Goal: Task Accomplishment & Management: Complete application form

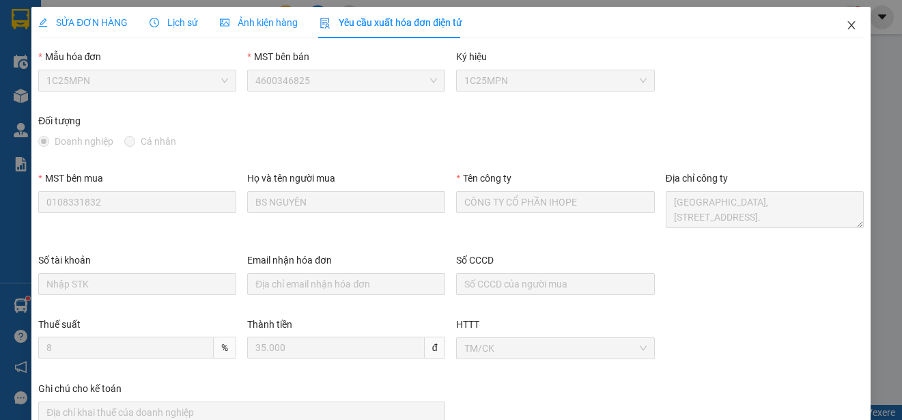
scroll to position [26, 0]
click at [846, 20] on icon "close" at bounding box center [851, 25] width 11 height 11
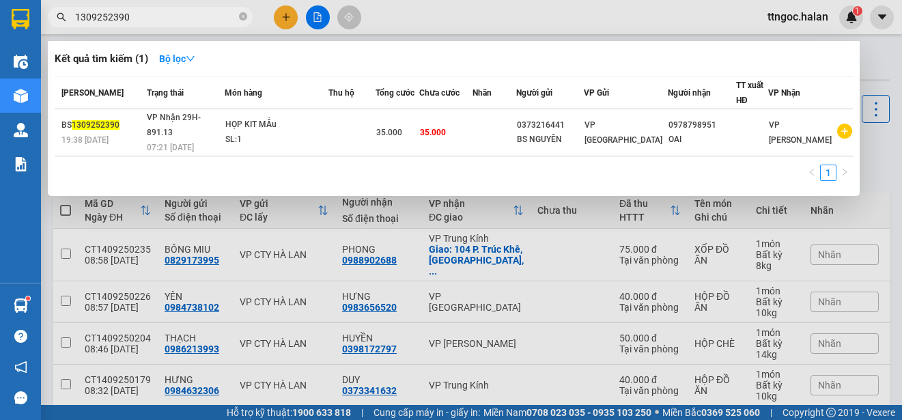
drag, startPoint x: 129, startPoint y: 14, endPoint x: 108, endPoint y: 14, distance: 21.2
click at [108, 14] on input "1309252390" at bounding box center [155, 17] width 161 height 15
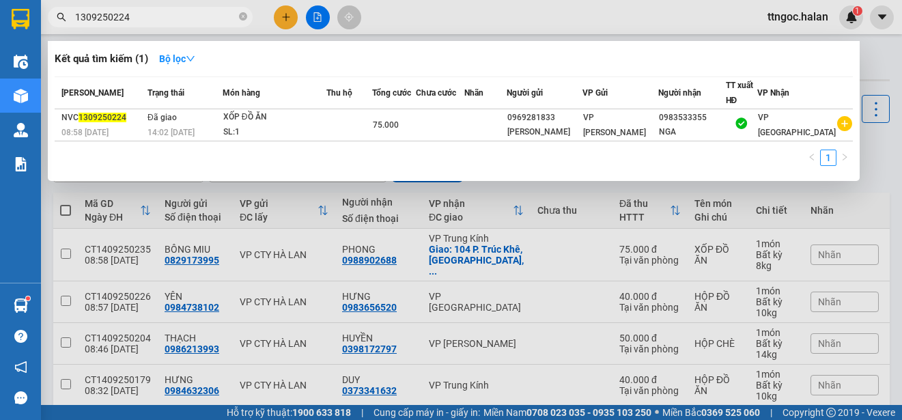
click at [80, 11] on input "1309250224" at bounding box center [155, 17] width 161 height 15
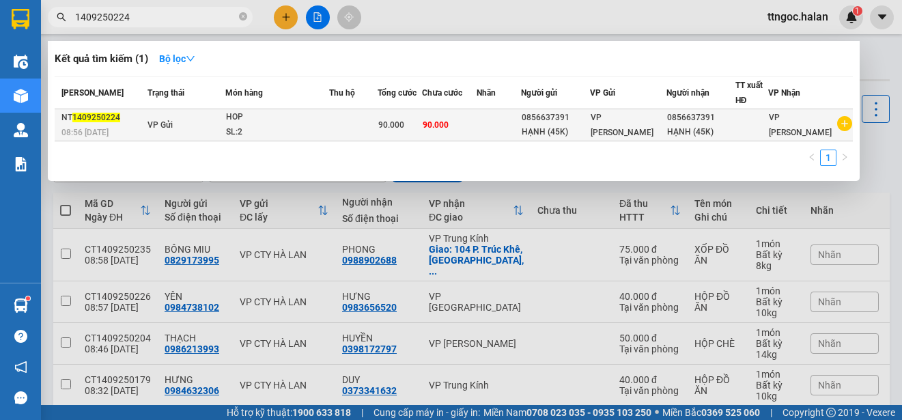
type input "1409250224"
click at [82, 130] on span "08:56 [DATE]" at bounding box center [84, 133] width 47 height 10
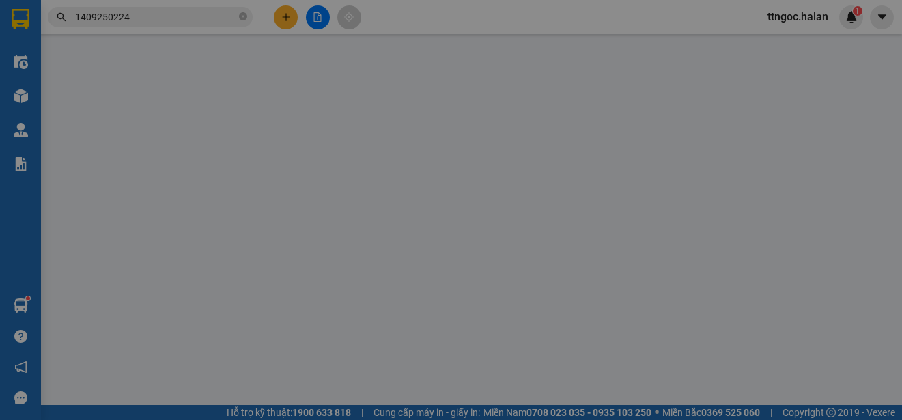
type input "0856637391"
type input "HẠNH (45K)"
type input "0856637391"
type input "HẠNH (45K)"
type input "90.000"
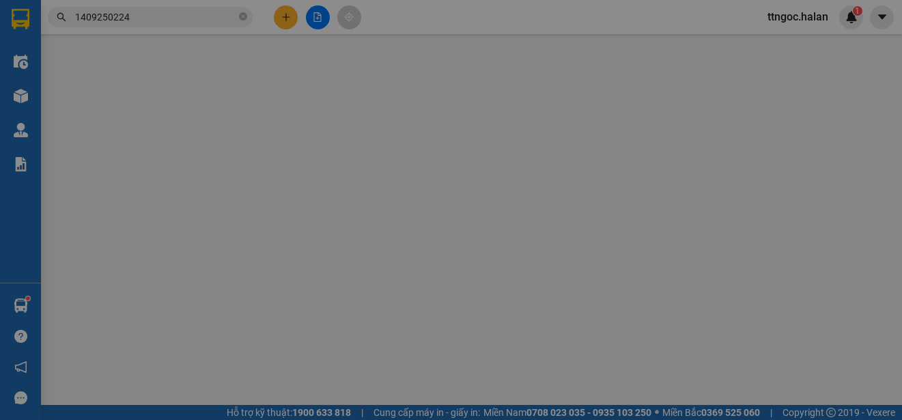
type input "90.000"
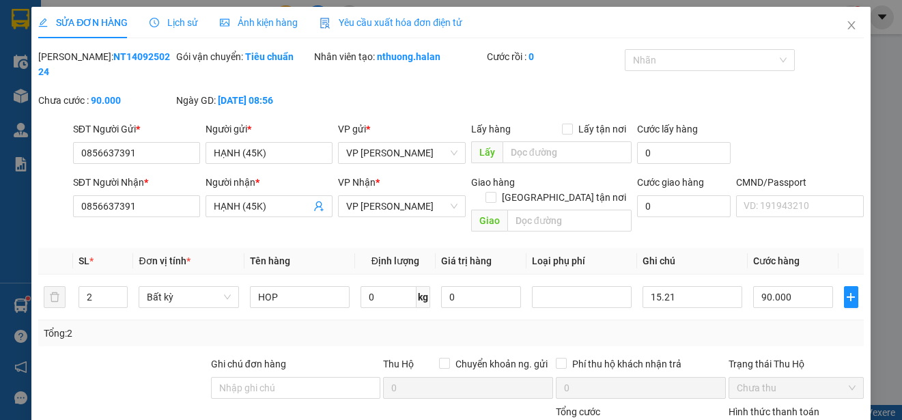
click at [384, 27] on span "Yêu cầu xuất hóa đơn điện tử" at bounding box center [391, 22] width 143 height 11
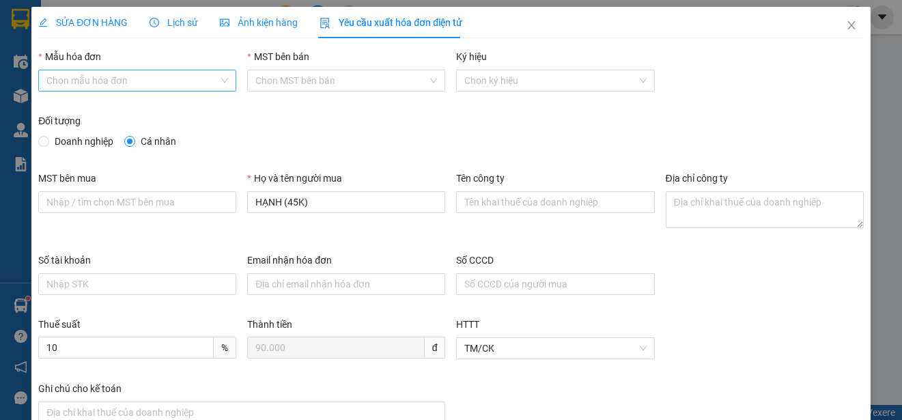
click at [149, 76] on input "Mẫu hóa đơn" at bounding box center [132, 80] width 172 height 20
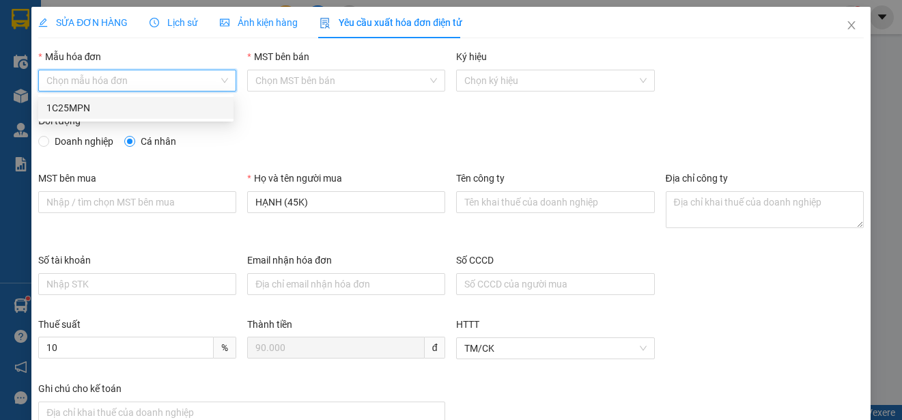
click at [74, 102] on div "1C25MPN" at bounding box center [135, 107] width 179 height 15
type input "8"
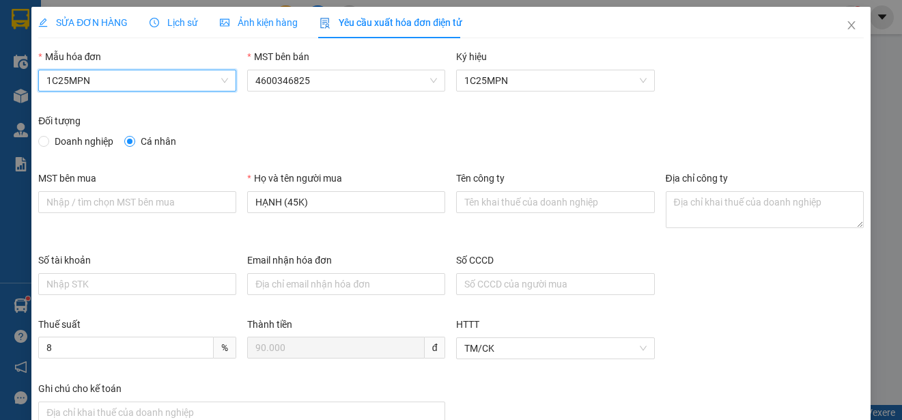
click at [59, 139] on span "Doanh nghiệp" at bounding box center [84, 141] width 70 height 15
click at [48, 139] on input "Doanh nghiệp" at bounding box center [43, 141] width 10 height 10
radio input "true"
radio input "false"
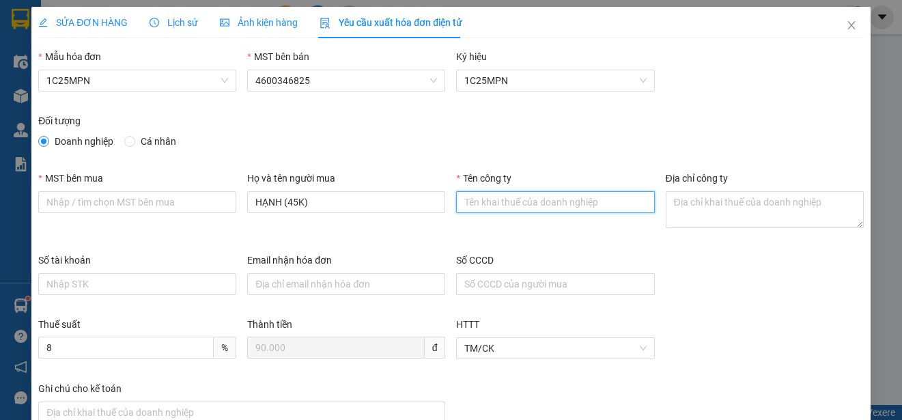
click at [487, 205] on input "Tên công ty" at bounding box center [555, 202] width 198 height 22
paste input "CÔNG TY TNHH VBTECH [GEOGRAPHIC_DATA]"
type input "CÔNG TY TNHH VBTECH [GEOGRAPHIC_DATA]"
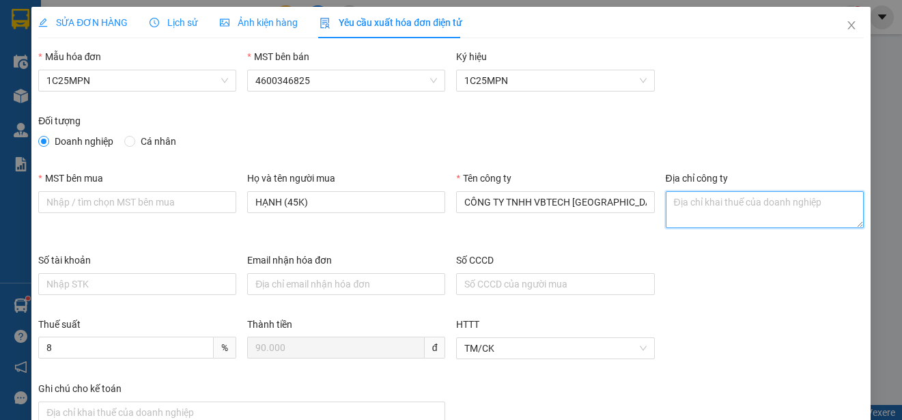
click at [686, 206] on textarea "Địa chỉ công ty" at bounding box center [765, 209] width 198 height 37
paste textarea "Số 16, Ngách 52, Ngõ 155, [GEOGRAPHIC_DATA], [GEOGRAPHIC_DATA][PERSON_NAME], Tỉ…"
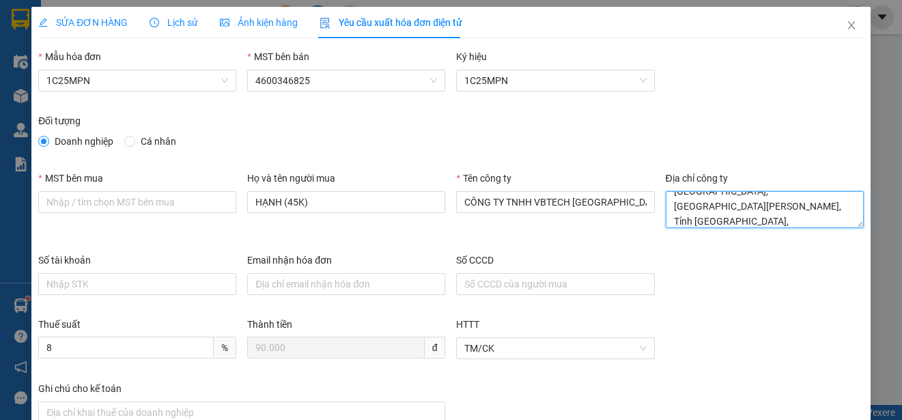
type textarea "Số 16, Ngách 52, Ngõ 155, [GEOGRAPHIC_DATA], [GEOGRAPHIC_DATA][PERSON_NAME], Tỉ…"
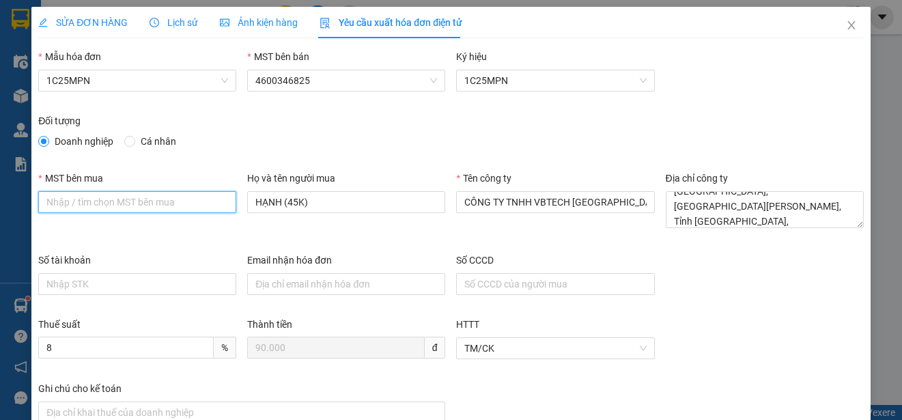
paste input "4601606434"
type input "4601606434"
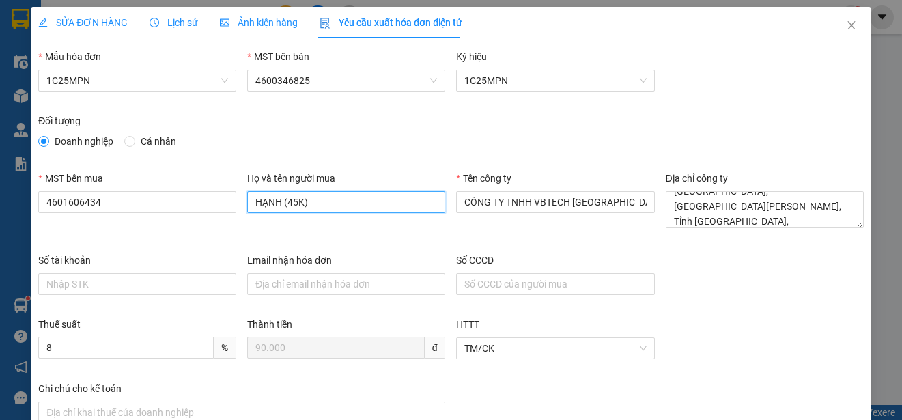
click at [326, 210] on input "HẠNH (45K)" at bounding box center [346, 202] width 198 height 22
type input "[PERSON_NAME]"
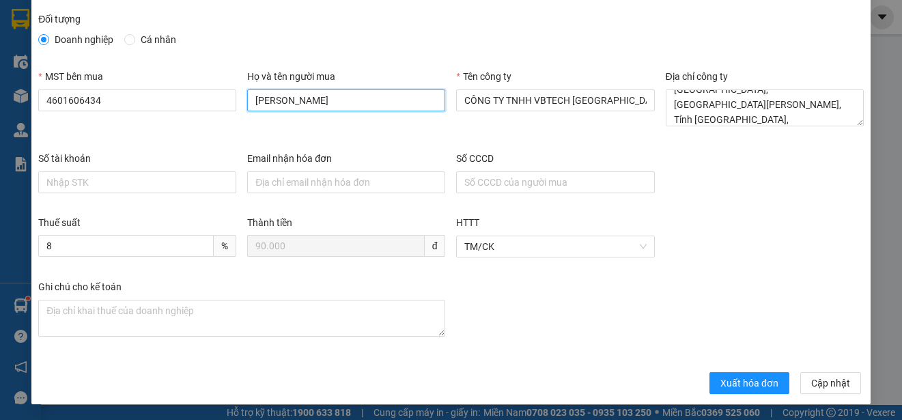
scroll to position [102, 0]
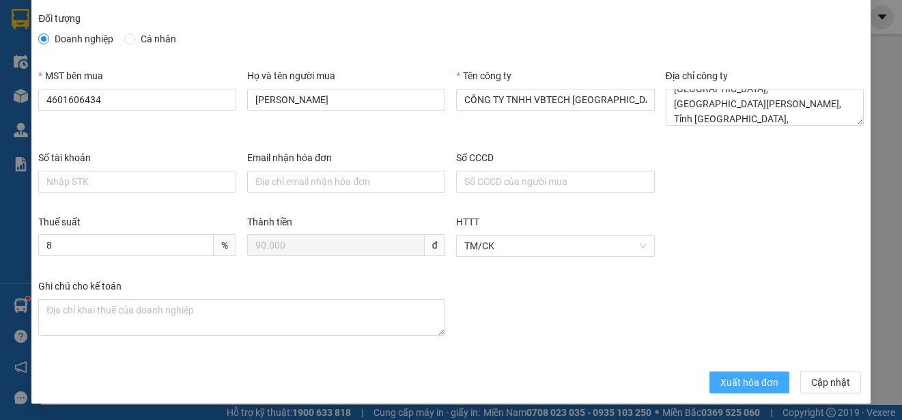
click at [720, 387] on span "Xuất hóa đơn" at bounding box center [749, 382] width 58 height 15
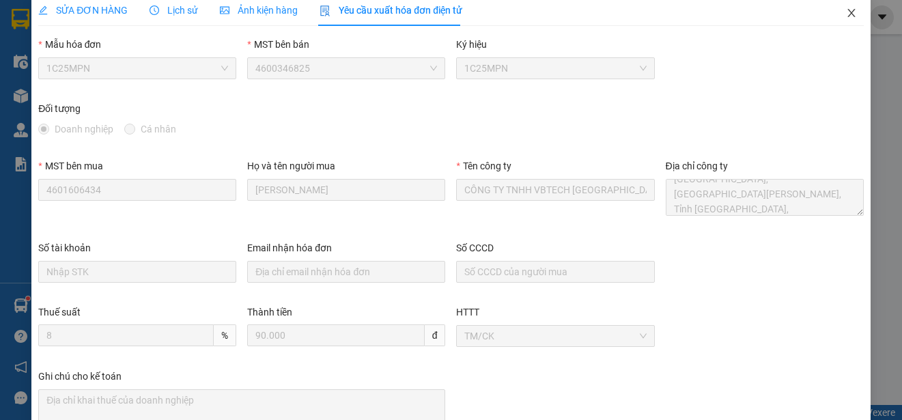
scroll to position [0, 0]
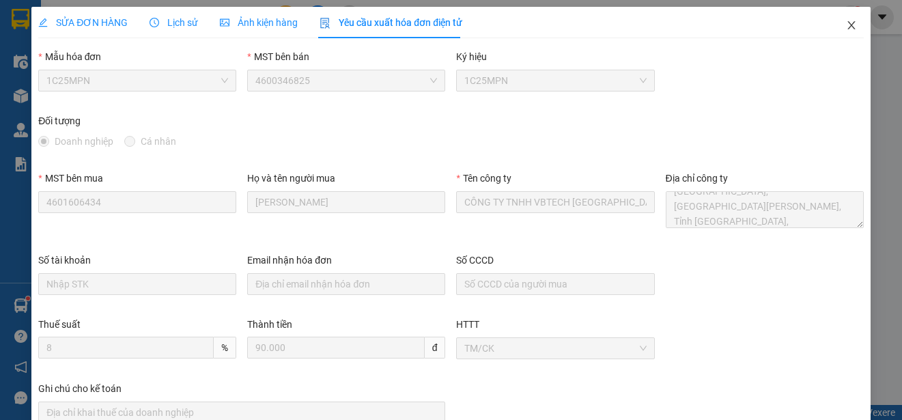
click at [844, 19] on span "Close" at bounding box center [851, 26] width 38 height 38
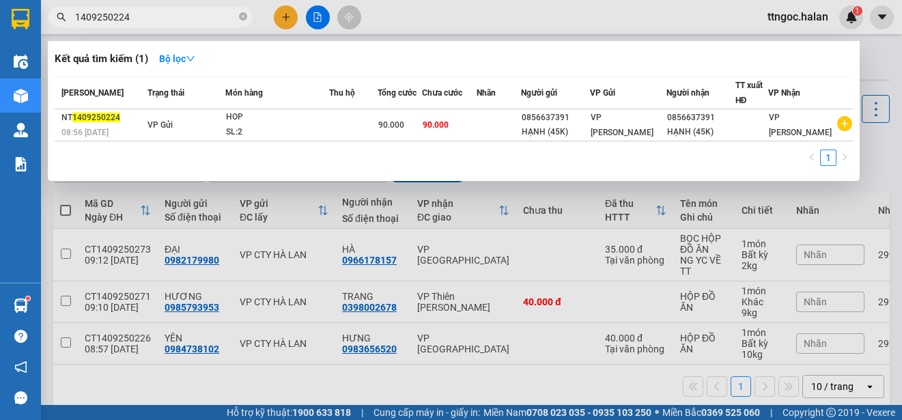
drag, startPoint x: 137, startPoint y: 14, endPoint x: 117, endPoint y: 14, distance: 19.8
click at [117, 14] on input "1409250224" at bounding box center [155, 17] width 161 height 15
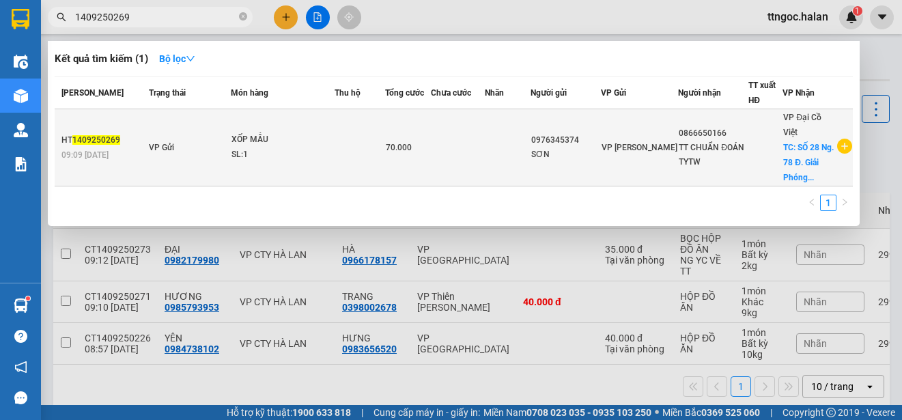
type input "1409250269"
click at [79, 143] on span "1409250269" at bounding box center [96, 140] width 48 height 10
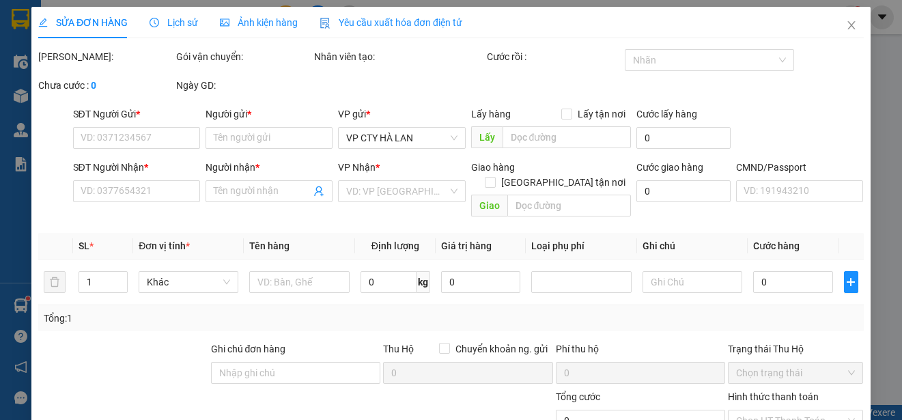
type input "0976345374"
type input "SƠN"
type input "0866650166"
type input "TT CHUẨN ĐOÁN TYTW"
checkbox input "true"
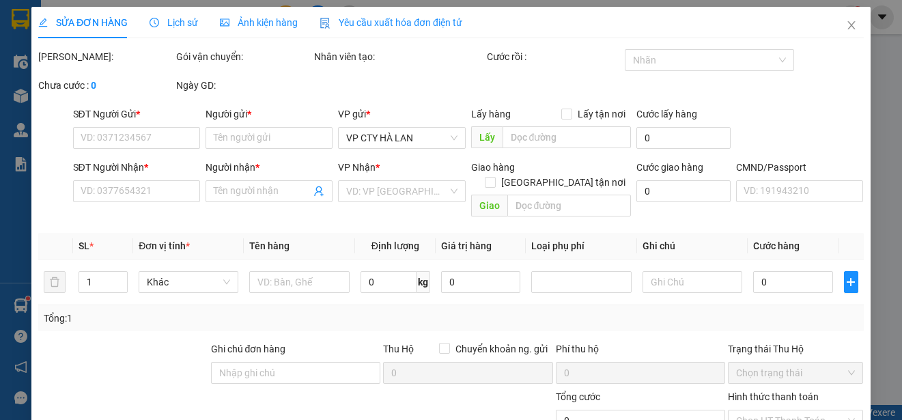
type input "SỐ 28 Ng. 78 Đ. Giải Phóng, [PERSON_NAME], Đống Đa, [GEOGRAPHIC_DATA], [GEOGRAP…"
type input "70.000"
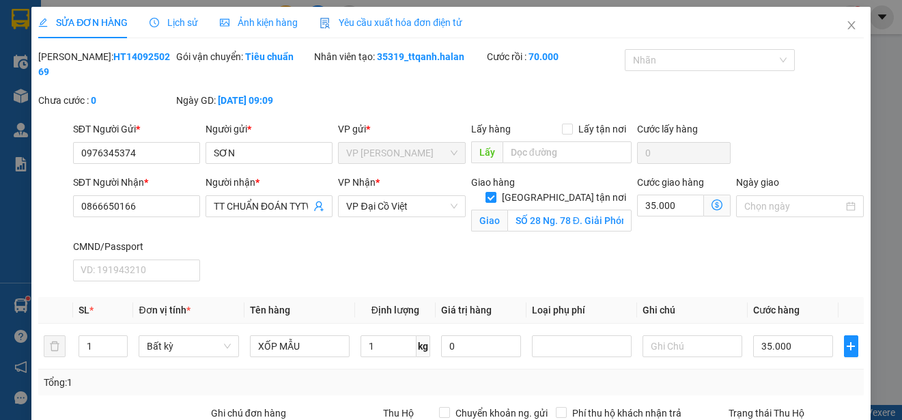
click at [404, 25] on span "Yêu cầu xuất hóa đơn điện tử" at bounding box center [391, 22] width 143 height 11
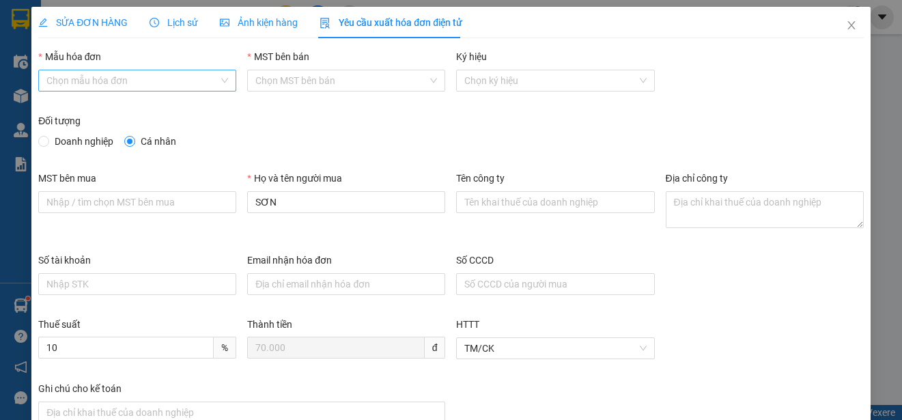
click at [166, 87] on input "Mẫu hóa đơn" at bounding box center [132, 80] width 172 height 20
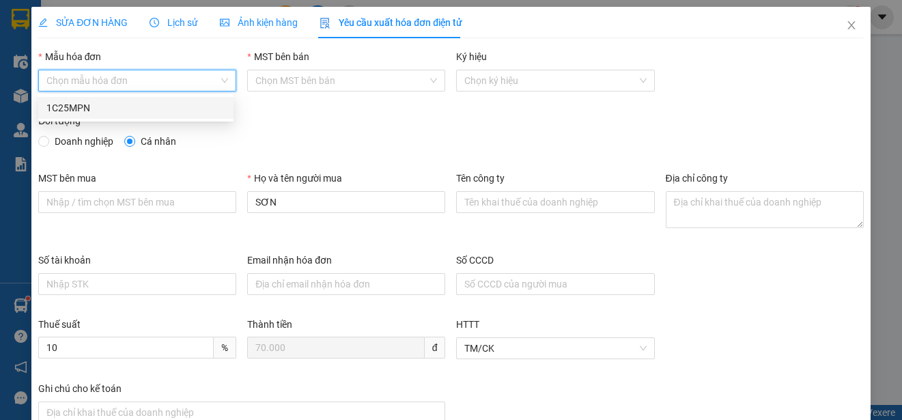
click at [75, 111] on div "1C25MPN" at bounding box center [135, 107] width 179 height 15
type input "8"
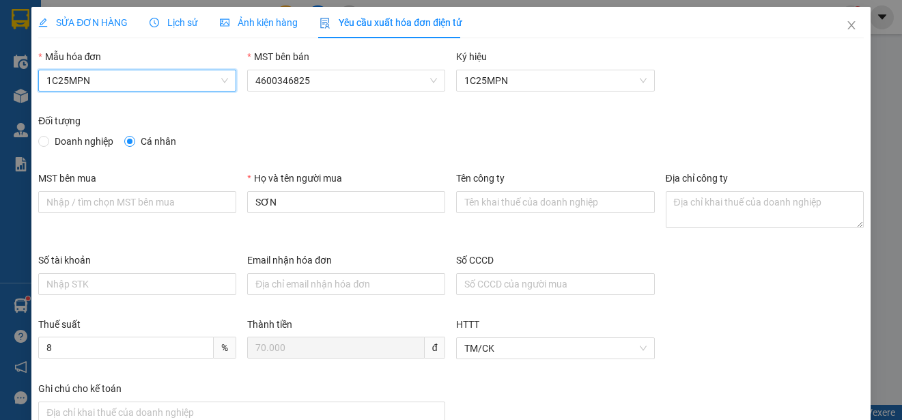
click at [87, 145] on span "Doanh nghiệp" at bounding box center [84, 141] width 70 height 15
click at [48, 145] on input "Doanh nghiệp" at bounding box center [43, 141] width 10 height 10
radio input "true"
radio input "false"
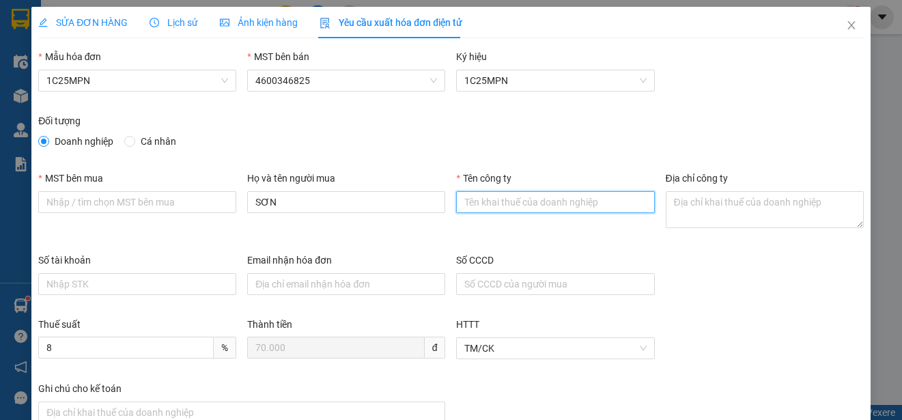
paste input "Chi cục Chăn nuôi, Thú y và Thuỷ sản tỉnh [GEOGRAPHIC_DATA]"
type input "Chi cục Chăn nuôi, Thú y và Thuỷ sản tỉnh [GEOGRAPHIC_DATA]"
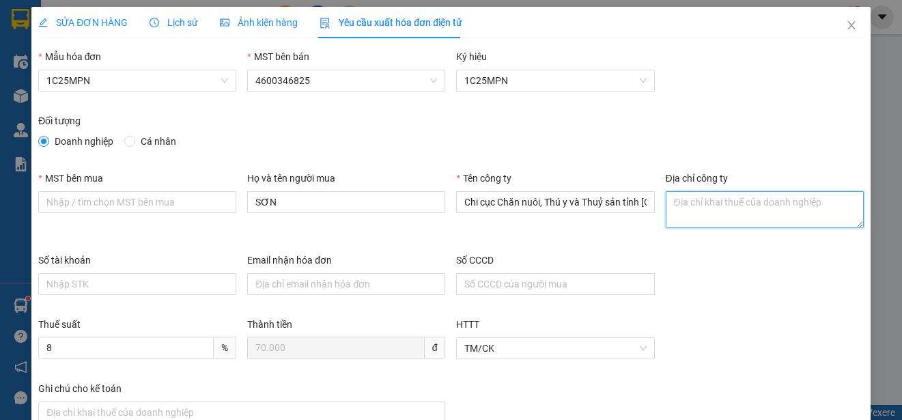
paste textarea "Số 726, [GEOGRAPHIC_DATA][PERSON_NAME], [GEOGRAPHIC_DATA][PERSON_NAME], [GEOGRA…"
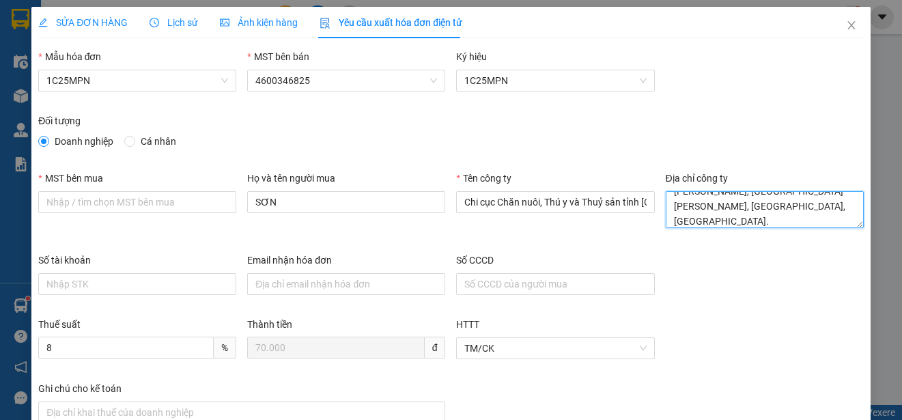
type textarea "Số 726, [GEOGRAPHIC_DATA][PERSON_NAME], [GEOGRAPHIC_DATA][PERSON_NAME], [GEOGRA…"
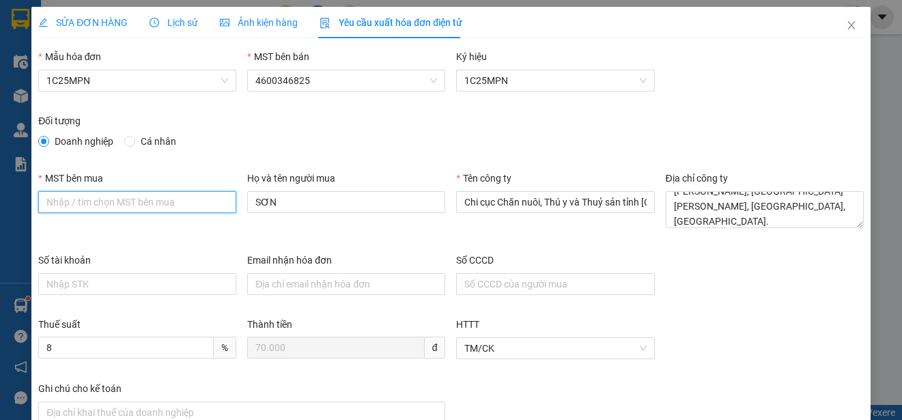
paste input "4601640280"
click at [45, 203] on input "4601640280" at bounding box center [137, 202] width 198 height 22
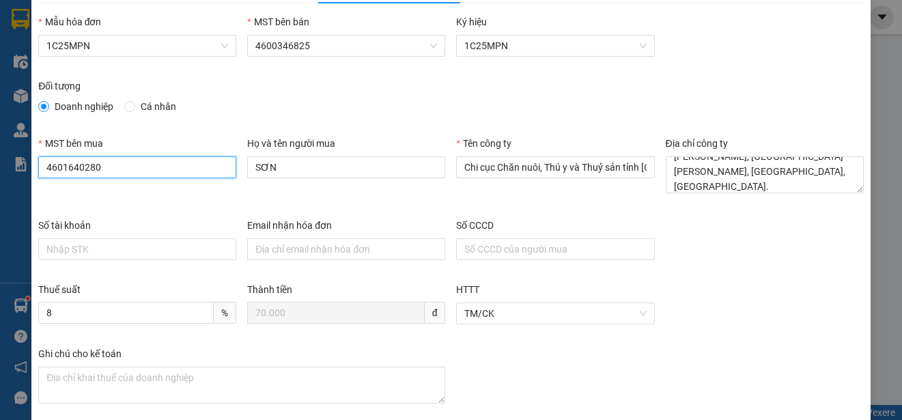
scroll to position [102, 0]
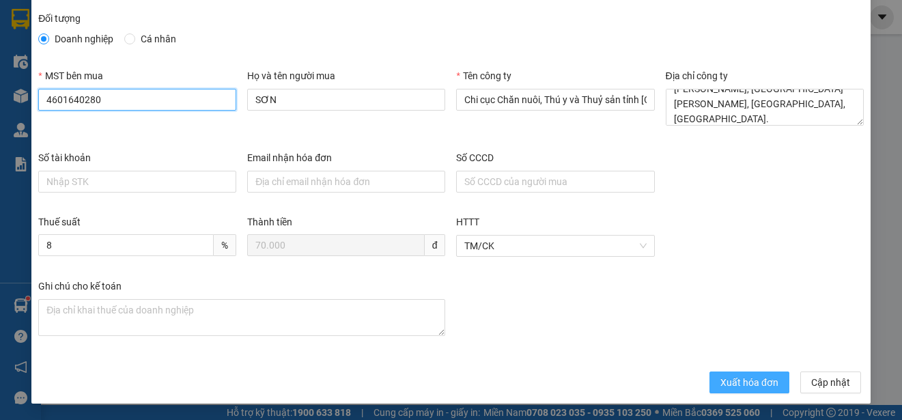
type input "4601640280"
click at [729, 382] on span "Xuất hóa đơn" at bounding box center [749, 382] width 58 height 15
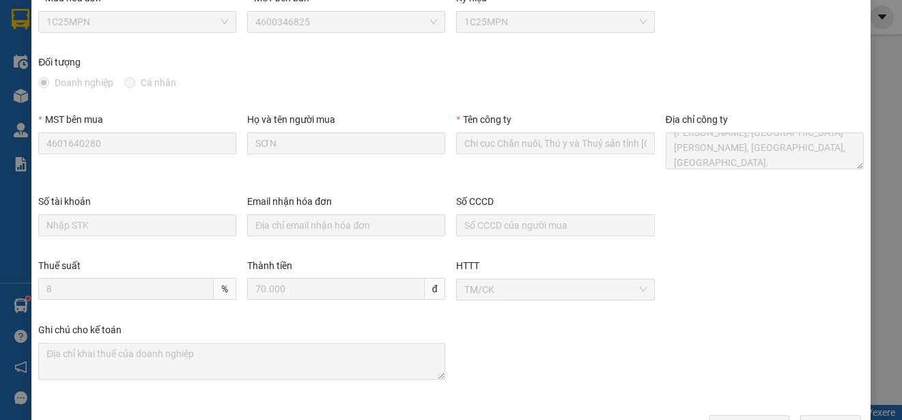
scroll to position [0, 0]
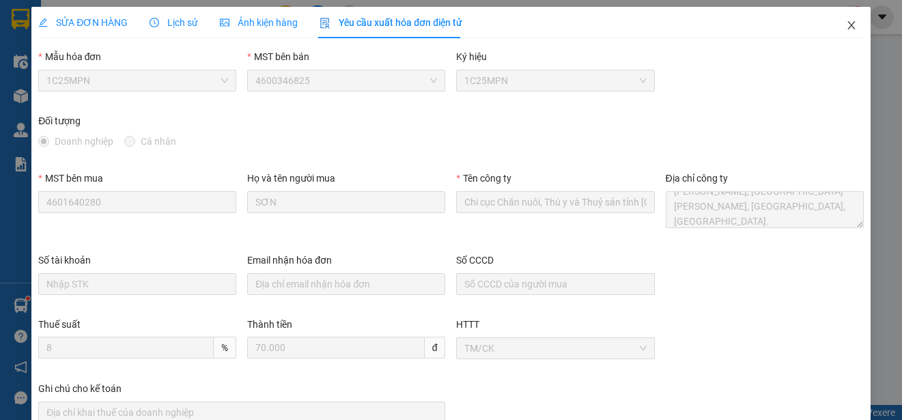
click at [846, 24] on icon "close" at bounding box center [851, 25] width 11 height 11
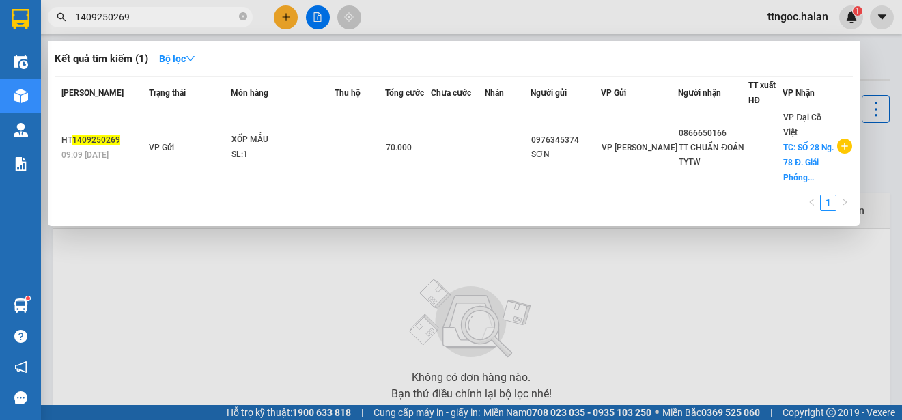
drag, startPoint x: 151, startPoint y: 20, endPoint x: 87, endPoint y: 23, distance: 63.6
click at [112, 17] on input "1409250269" at bounding box center [155, 17] width 161 height 15
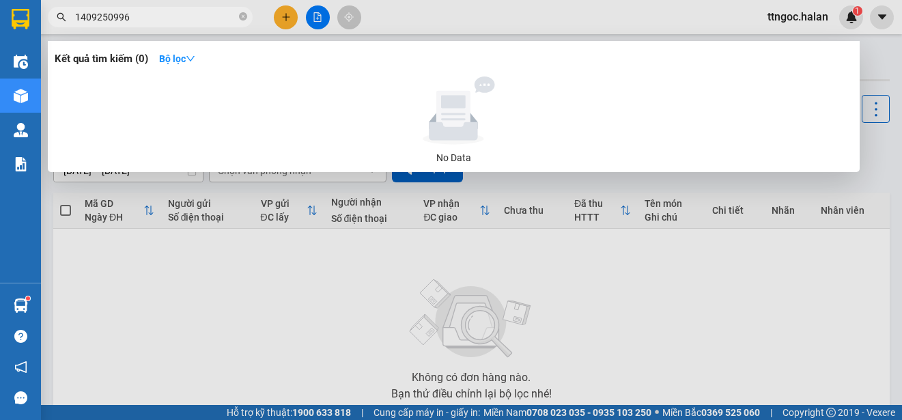
click at [86, 13] on input "1409250996" at bounding box center [155, 17] width 161 height 15
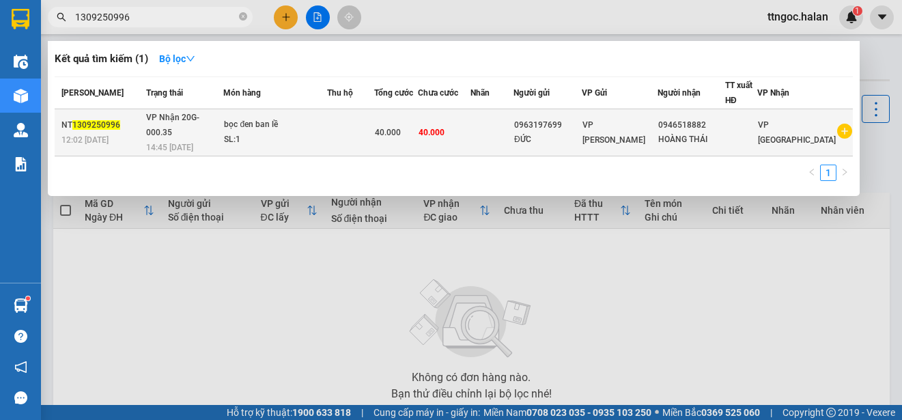
type input "1309250996"
click at [60, 120] on td "NT 1309250996 12:02 [DATE]" at bounding box center [99, 132] width 88 height 47
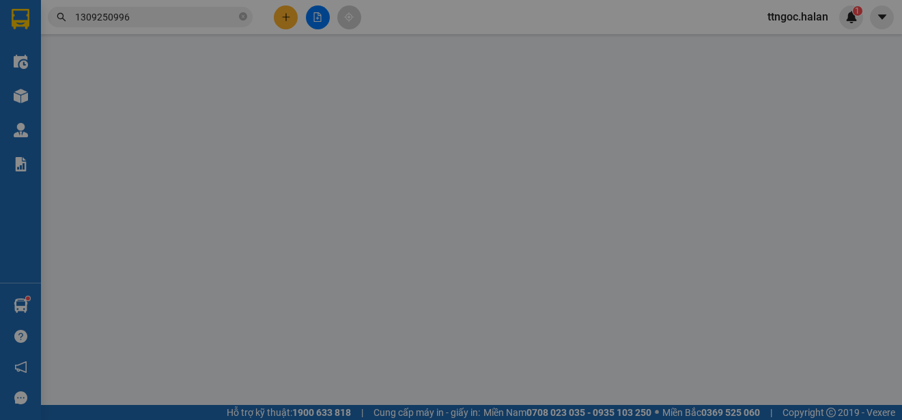
type input "0963197699"
type input "ĐỨC"
type input "0946518882"
type input "HOÀNG THÁI"
type input "40.000"
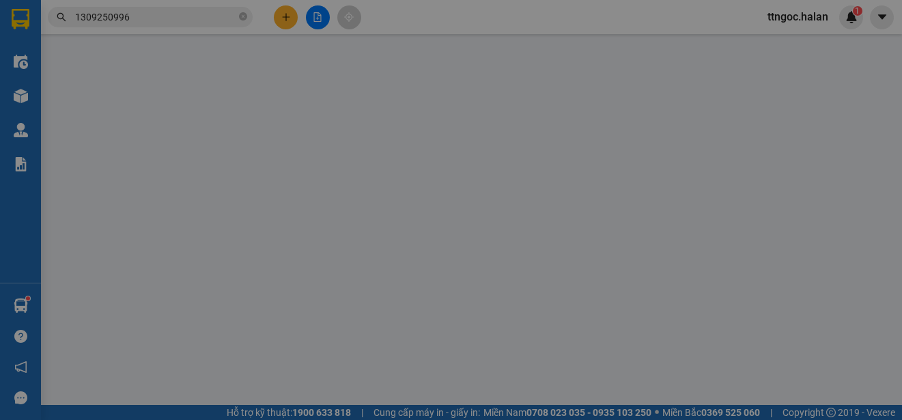
type input "40.000"
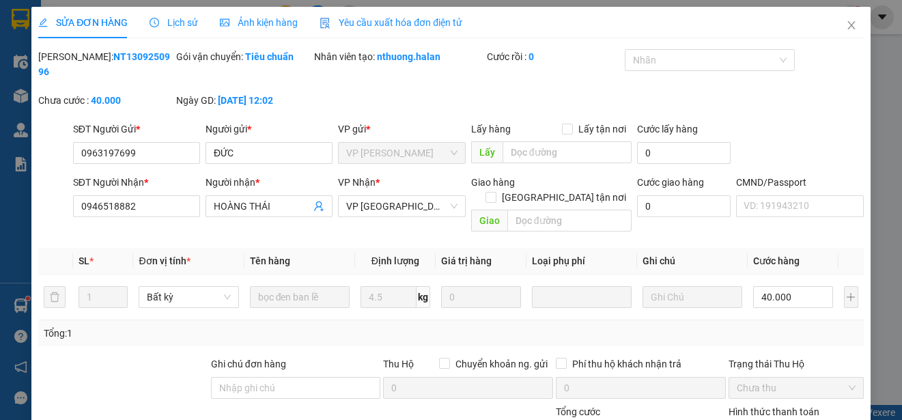
click at [398, 27] on span "Yêu cầu xuất hóa đơn điện tử" at bounding box center [391, 22] width 143 height 11
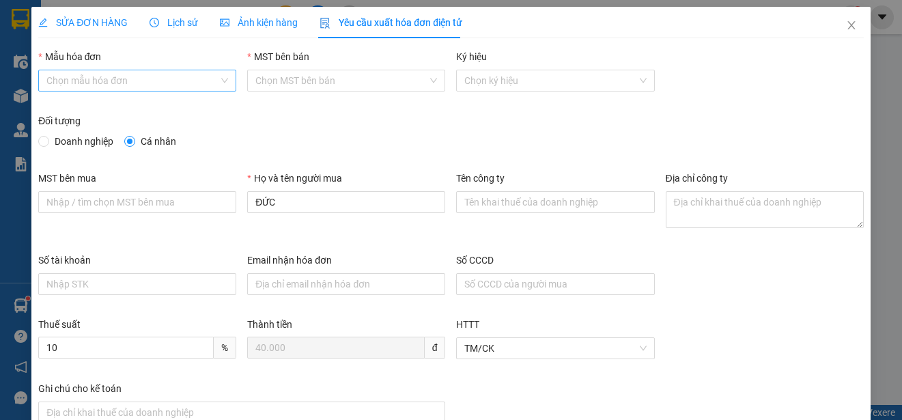
click at [194, 87] on input "Mẫu hóa đơn" at bounding box center [132, 80] width 172 height 20
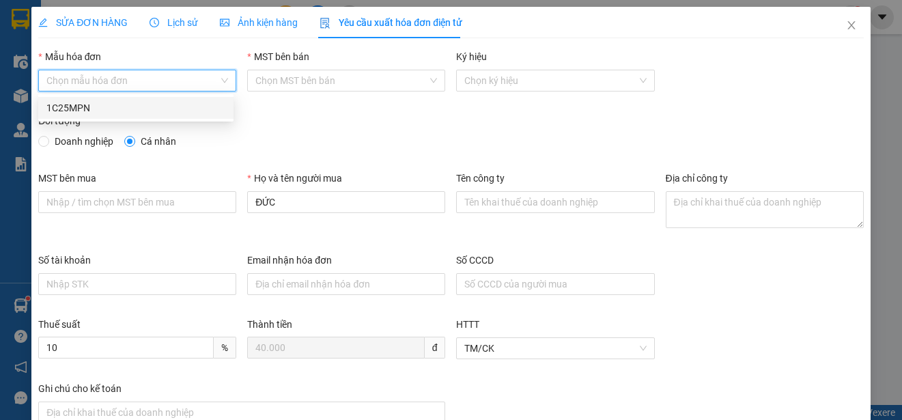
click at [95, 117] on div "1C25MPN" at bounding box center [135, 108] width 195 height 22
type input "8"
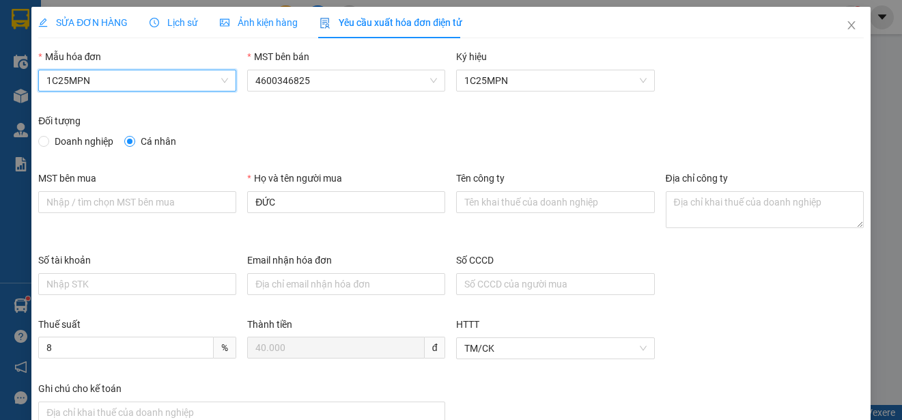
click at [66, 144] on span "Doanh nghiệp" at bounding box center [84, 141] width 70 height 15
click at [48, 144] on input "Doanh nghiệp" at bounding box center [43, 141] width 10 height 10
radio input "true"
radio input "false"
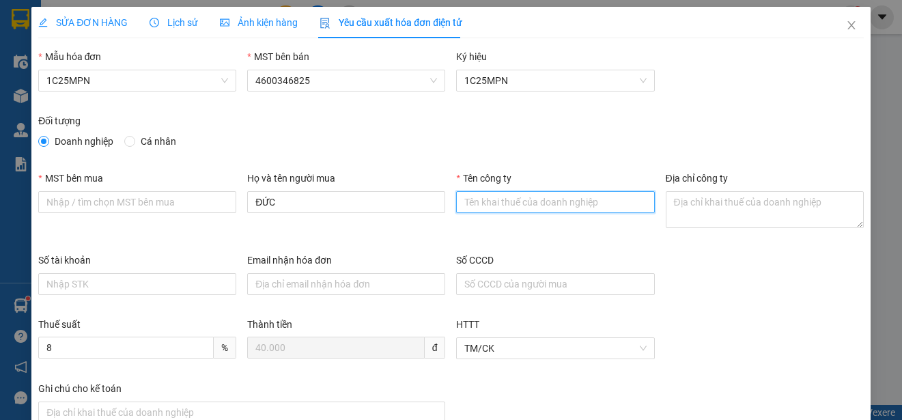
paste input "CÔNG TY CỔ PHẦN HOÀNG THÁI"
type input "CÔNG TY CỔ PHẦN HOÀNG THÁI"
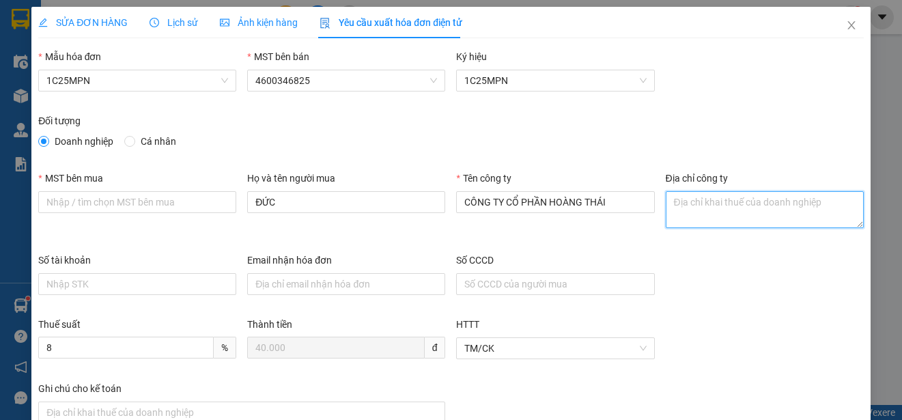
click at [703, 215] on textarea "Địa chỉ công ty" at bounding box center [765, 209] width 198 height 37
paste textarea "Cụm công nghiệp số 2, [GEOGRAPHIC_DATA], [GEOGRAPHIC_DATA], [GEOGRAPHIC_DATA]."
type textarea "Cụm công nghiệp số 2, [GEOGRAPHIC_DATA], [GEOGRAPHIC_DATA], [GEOGRAPHIC_DATA]."
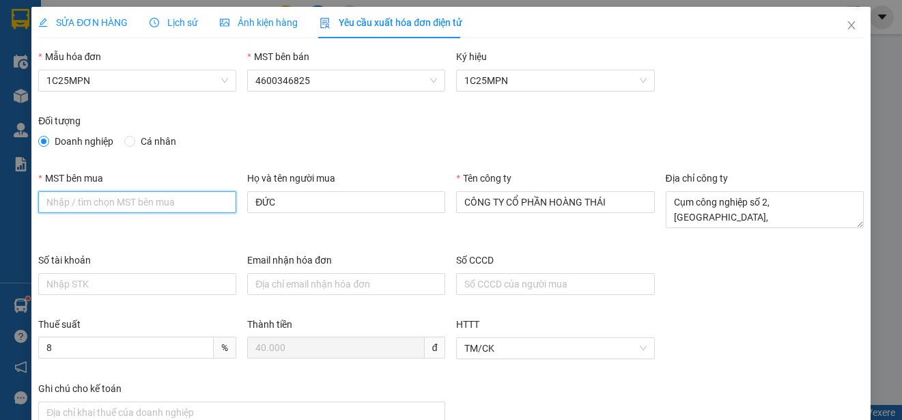
click at [86, 197] on input "MST bên mua" at bounding box center [137, 202] width 198 height 22
paste input "4600412757"
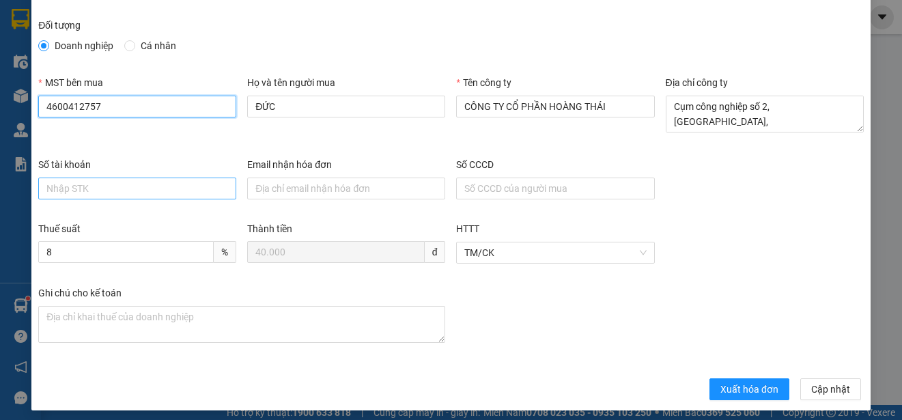
scroll to position [102, 0]
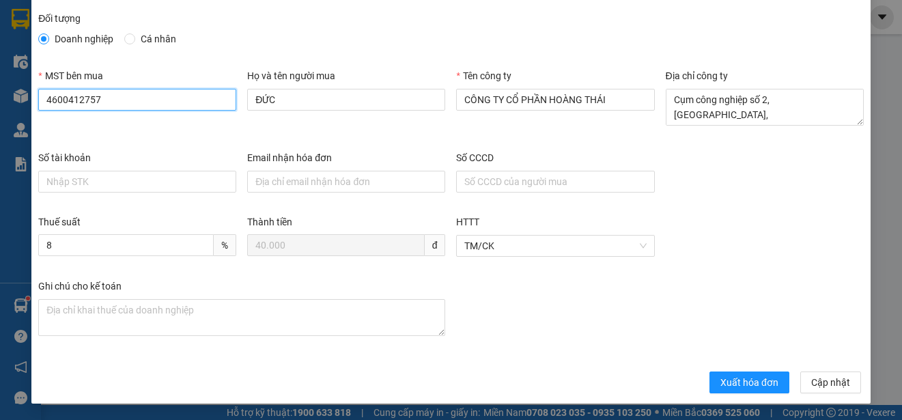
click at [46, 104] on input "4600412757" at bounding box center [137, 100] width 198 height 22
type input "4600412757"
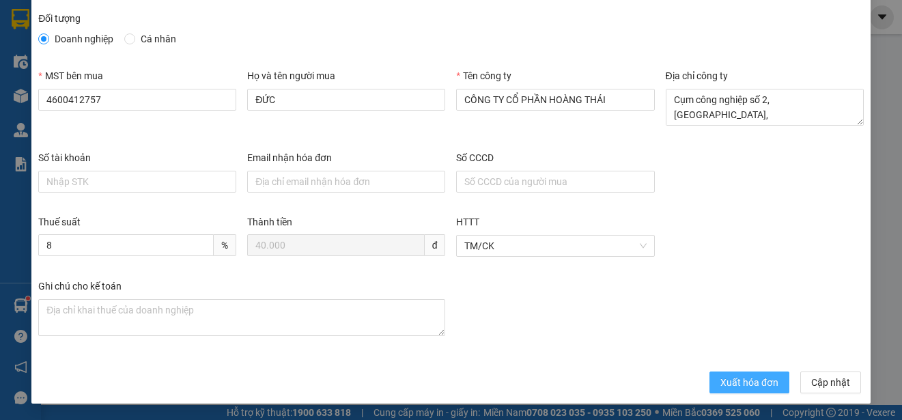
click at [761, 386] on span "Xuất hóa đơn" at bounding box center [749, 382] width 58 height 15
